Goal: Information Seeking & Learning: Check status

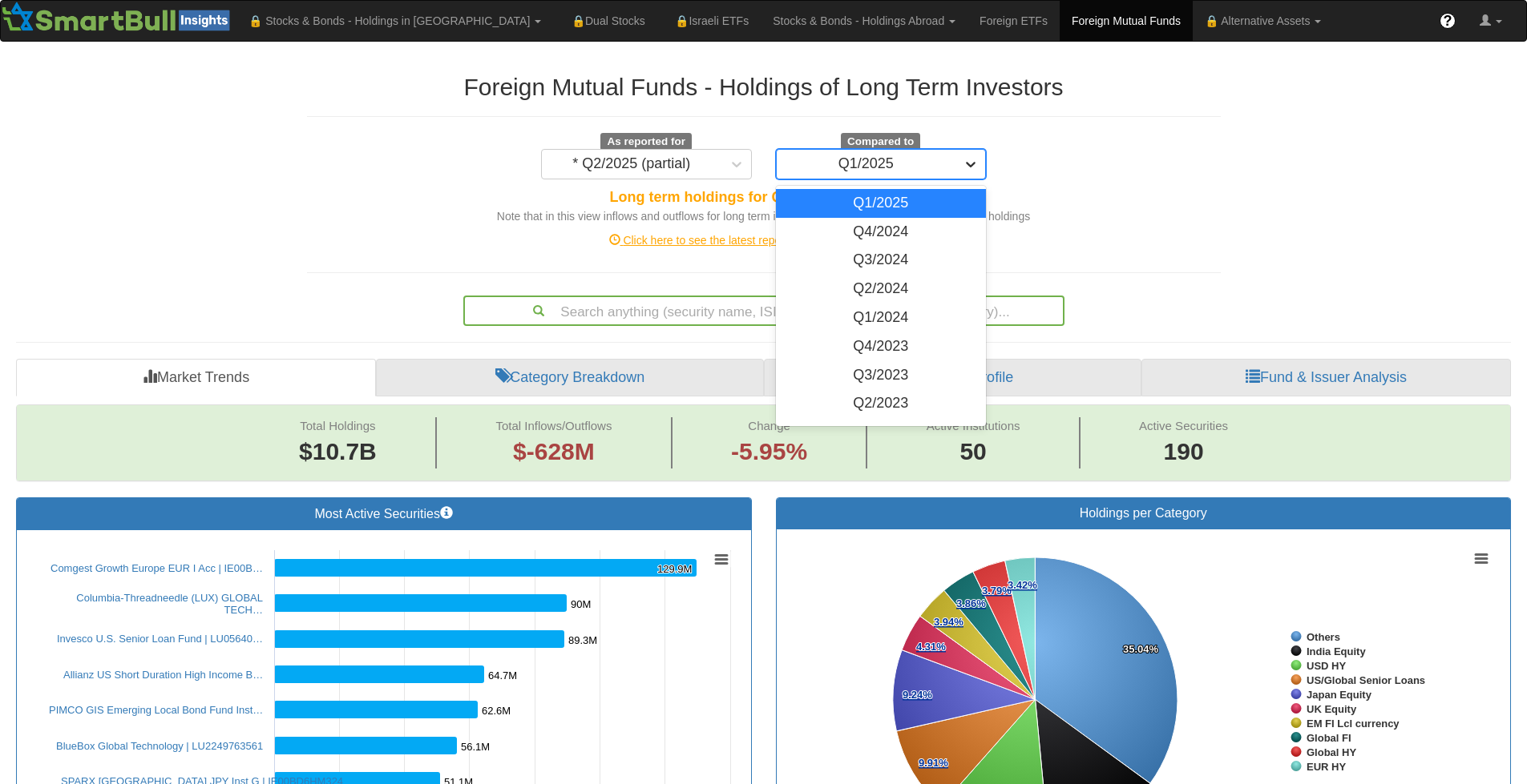
click at [961, 165] on div at bounding box center [970, 164] width 29 height 28
click at [894, 294] on div "Q2/2024" at bounding box center [881, 288] width 211 height 28
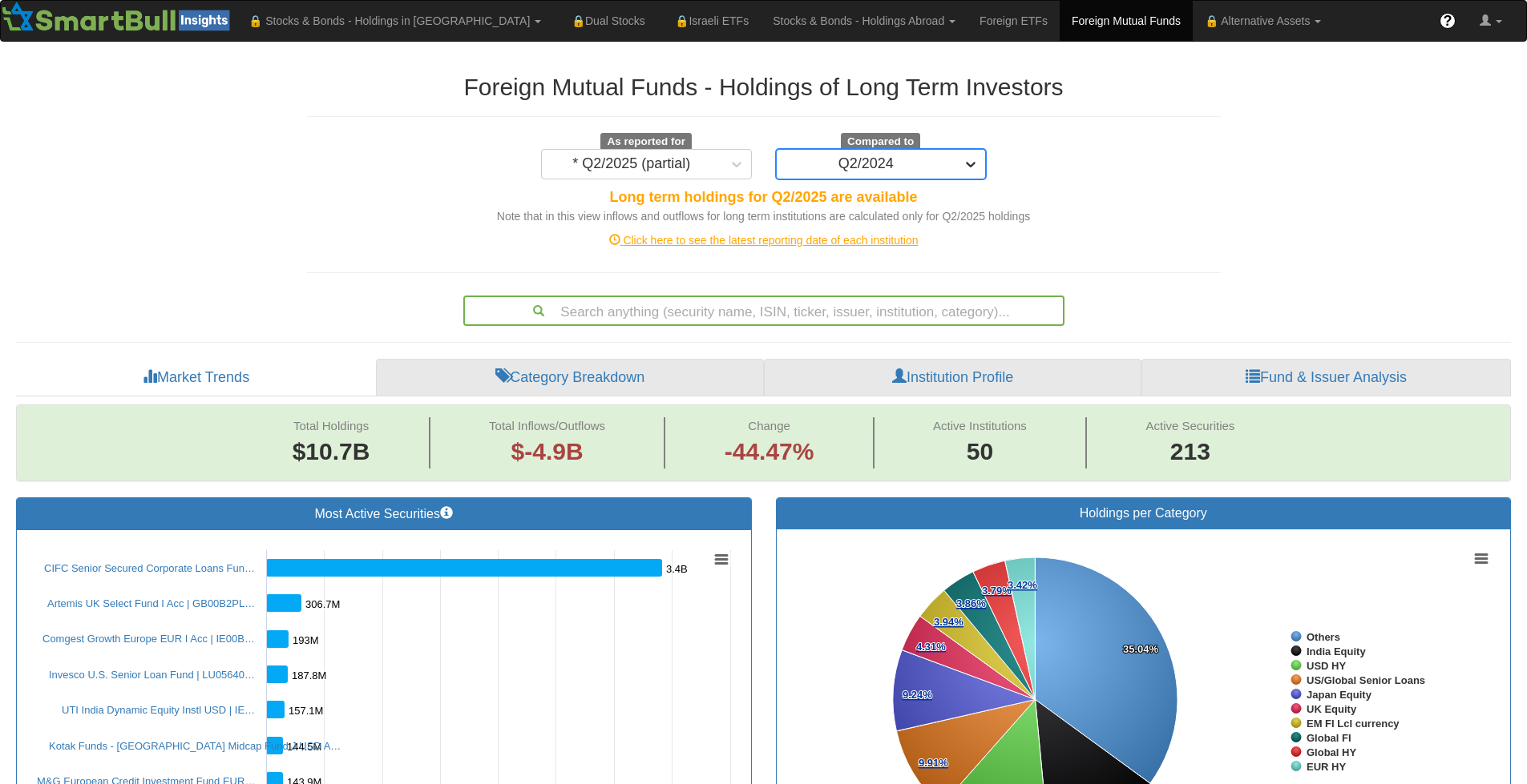
click at [967, 163] on icon at bounding box center [970, 164] width 10 height 5
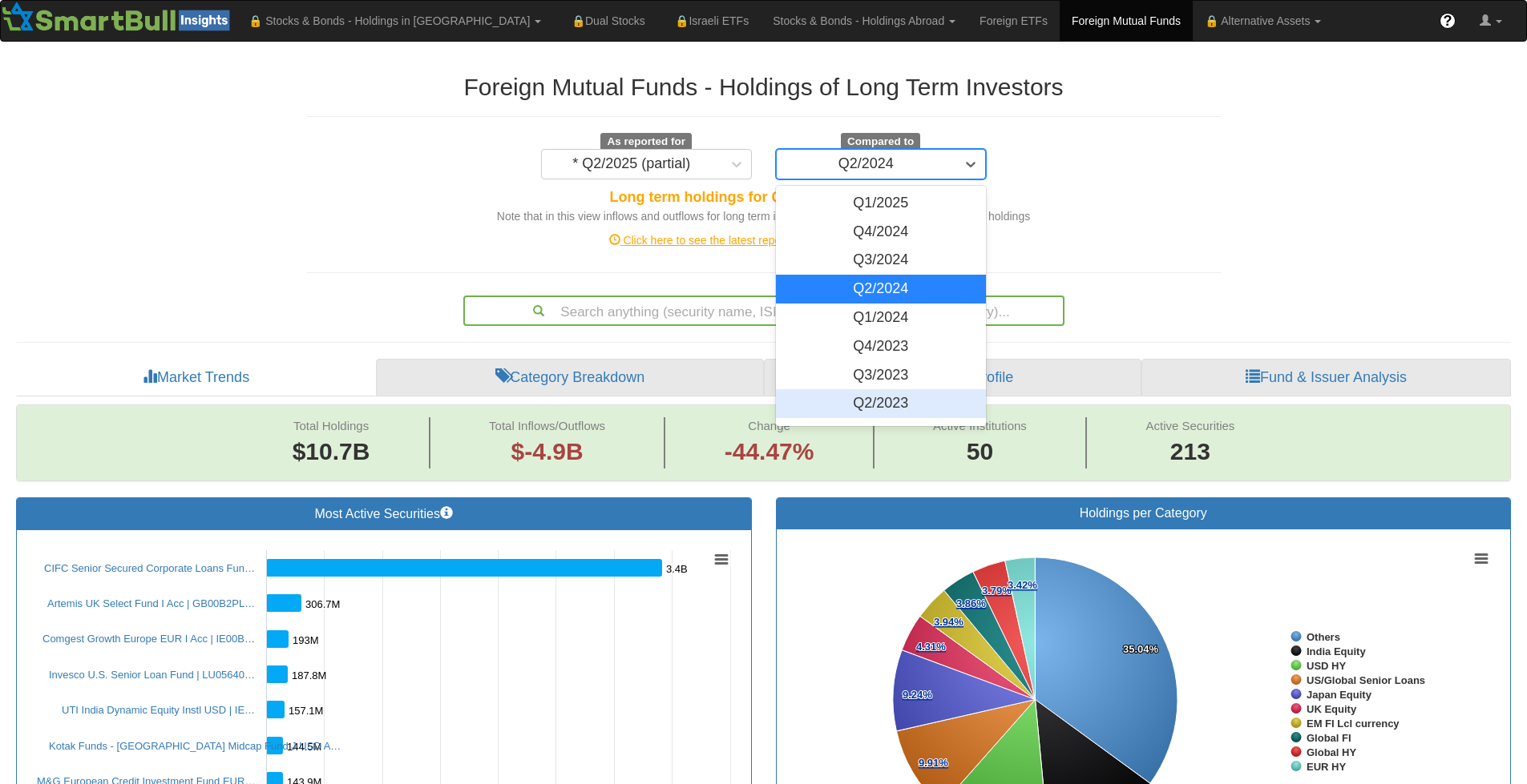
click at [891, 399] on div "Q2/2023" at bounding box center [881, 403] width 211 height 28
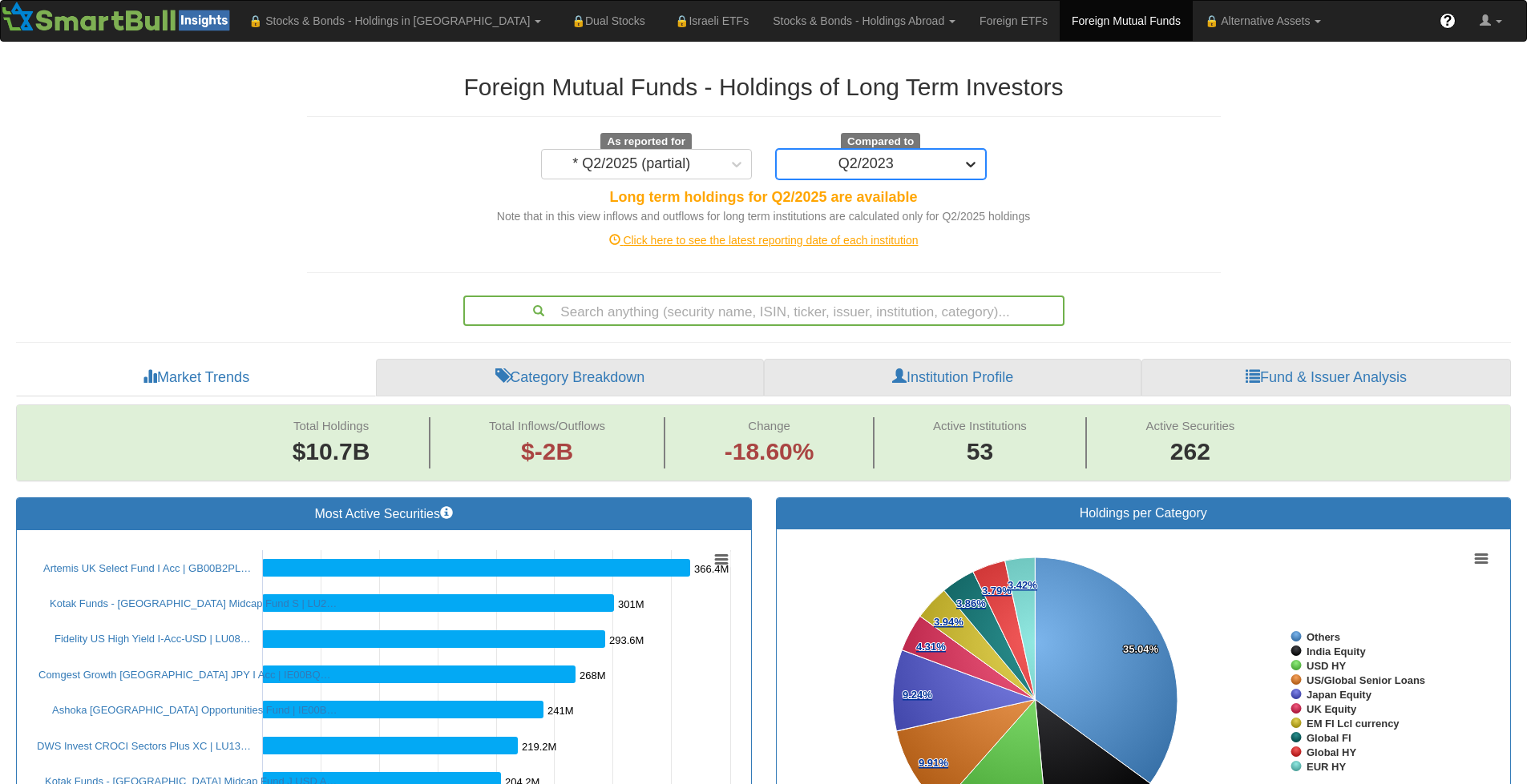
click at [965, 168] on icon at bounding box center [970, 164] width 16 height 16
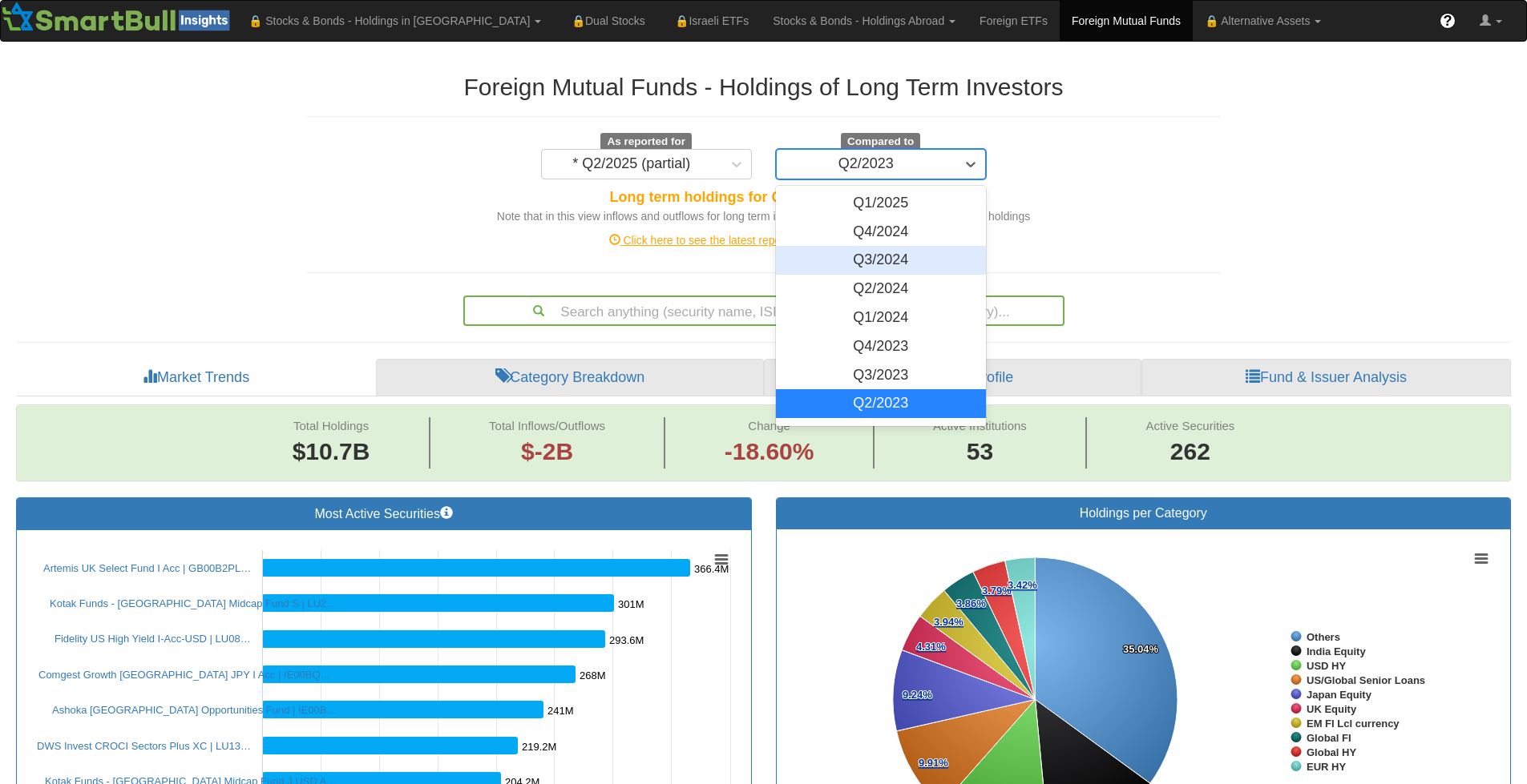
click at [908, 261] on div "Q3/2024" at bounding box center [881, 260] width 211 height 28
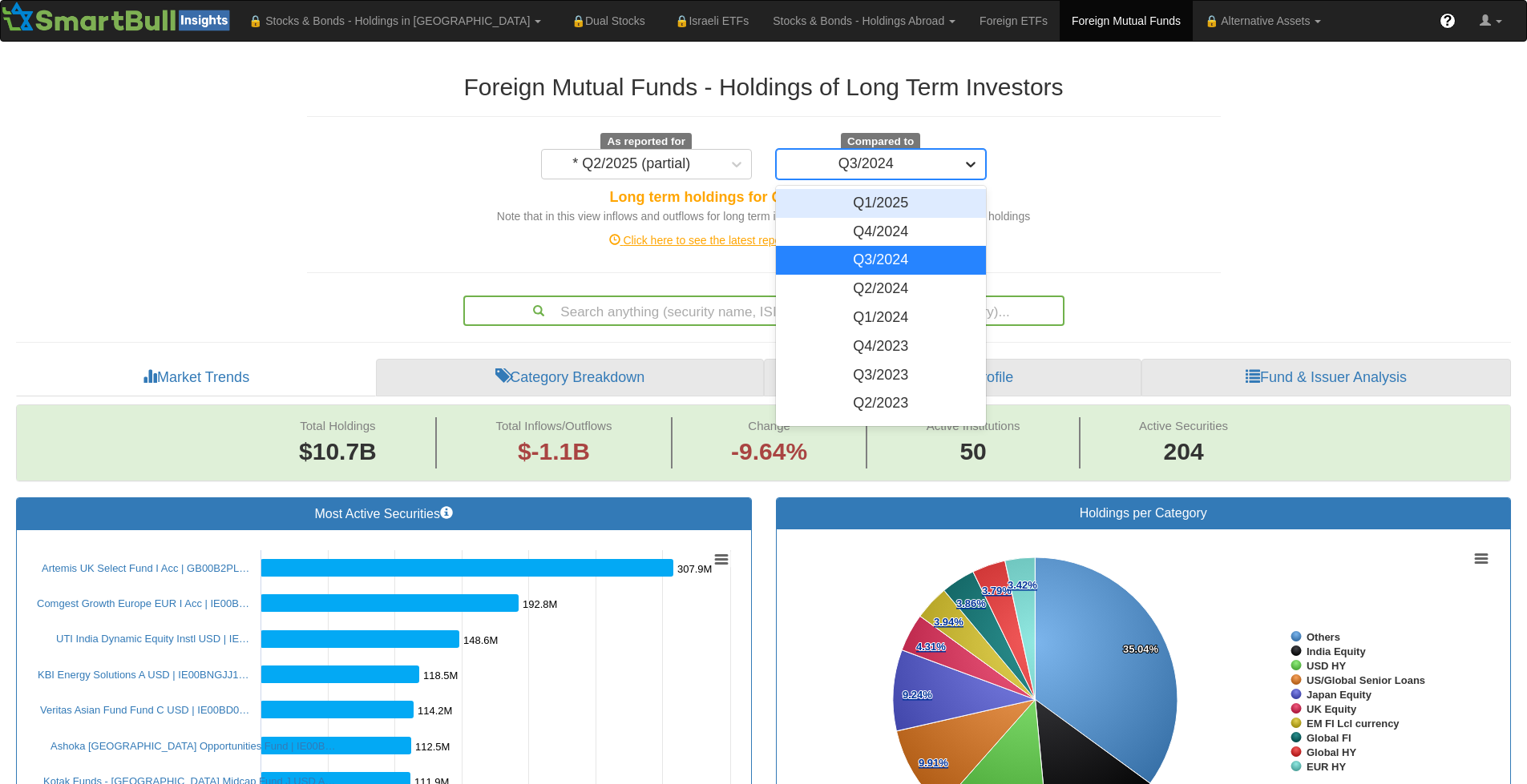
click at [960, 165] on div at bounding box center [970, 164] width 29 height 28
click at [908, 283] on div "Q2/2024" at bounding box center [881, 288] width 211 height 28
